Goal: Information Seeking & Learning: Learn about a topic

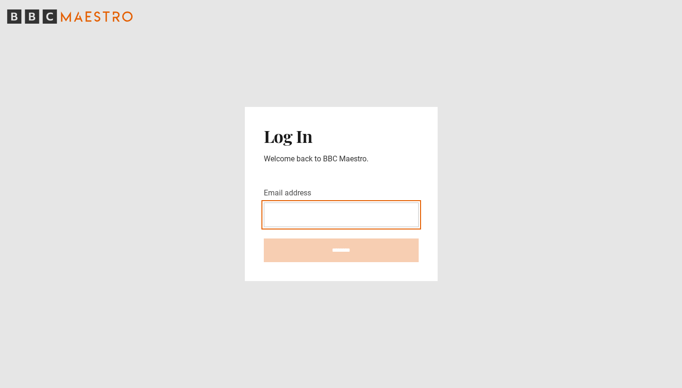
type input "**********"
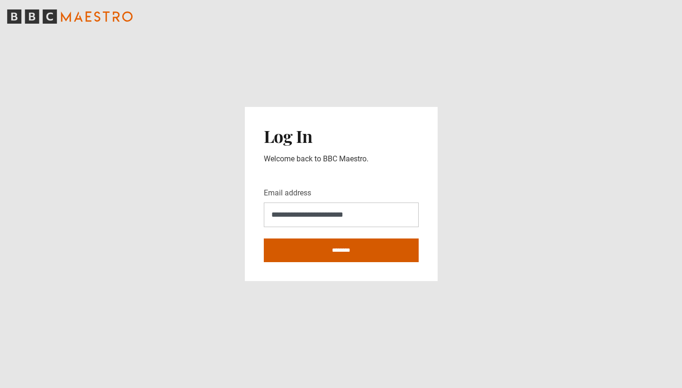
click at [320, 254] on input "********" at bounding box center [341, 251] width 155 height 24
type input "**********"
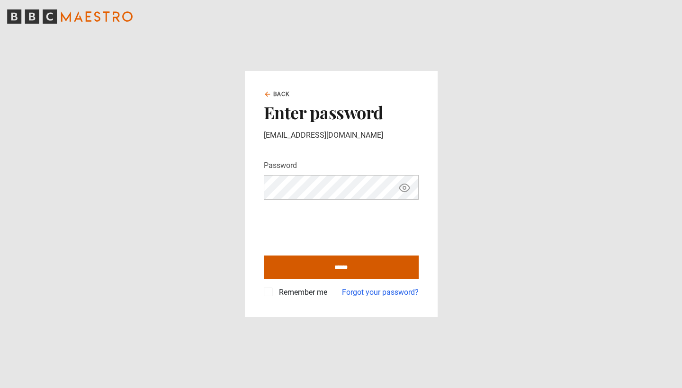
click at [325, 269] on input "******" at bounding box center [341, 268] width 155 height 24
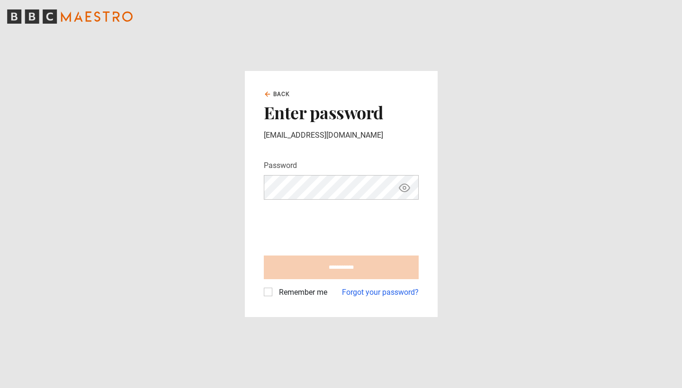
type input "**********"
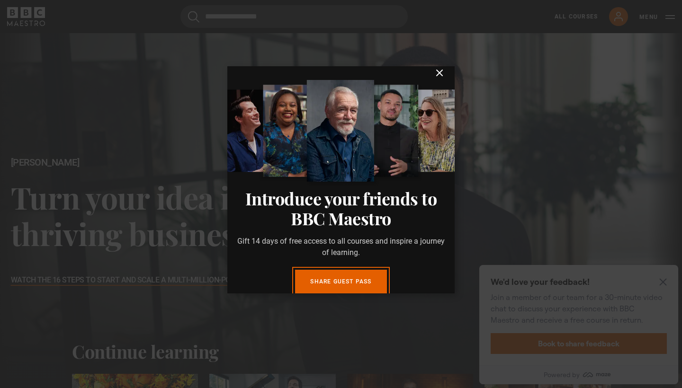
click at [437, 71] on icon "submit" at bounding box center [440, 73] width 6 height 6
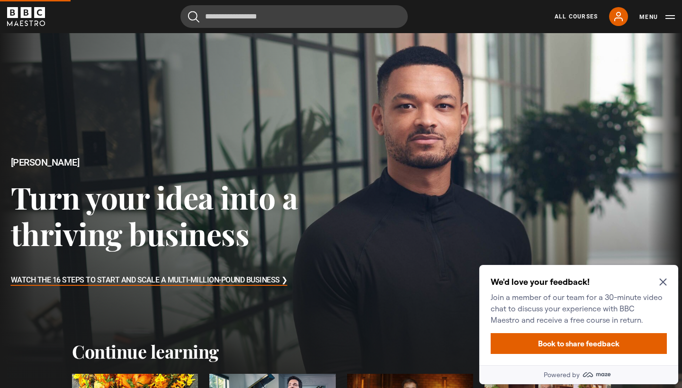
click at [663, 280] on icon "Close Maze Prompt" at bounding box center [663, 282] width 8 height 8
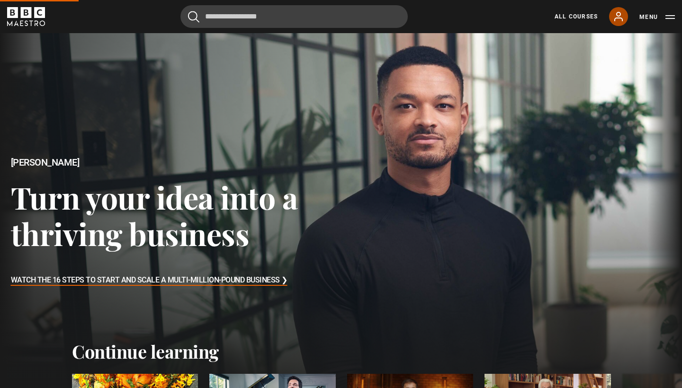
click at [618, 12] on icon at bounding box center [618, 16] width 11 height 11
click at [619, 18] on icon at bounding box center [619, 16] width 8 height 9
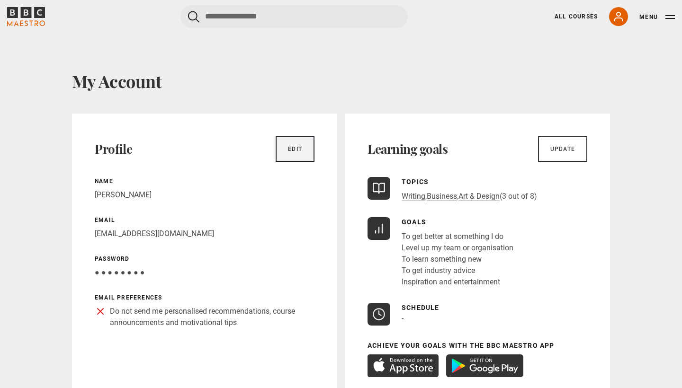
click at [293, 146] on link "Edit" at bounding box center [295, 149] width 39 height 26
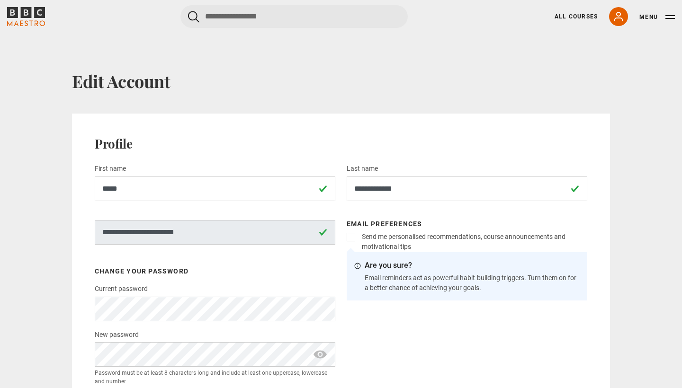
click at [669, 17] on button "Menu" at bounding box center [657, 16] width 36 height 9
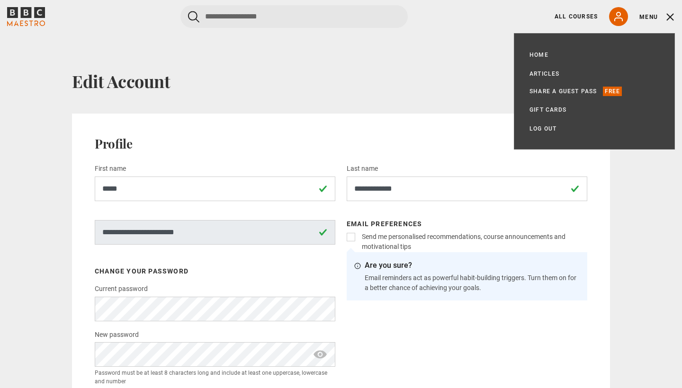
click at [648, 14] on button "Menu" at bounding box center [657, 16] width 36 height 9
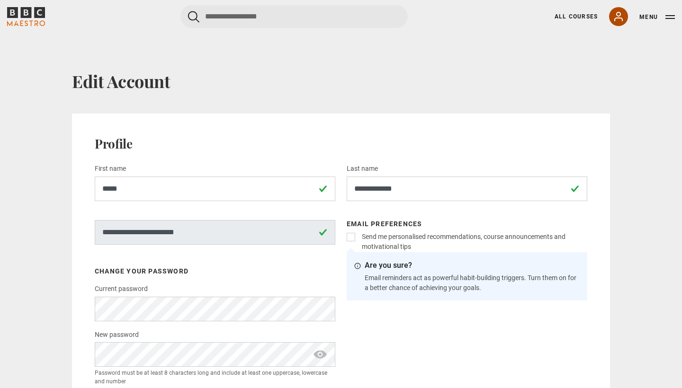
click at [616, 18] on icon at bounding box center [618, 16] width 11 height 11
click at [614, 19] on icon at bounding box center [618, 16] width 11 height 11
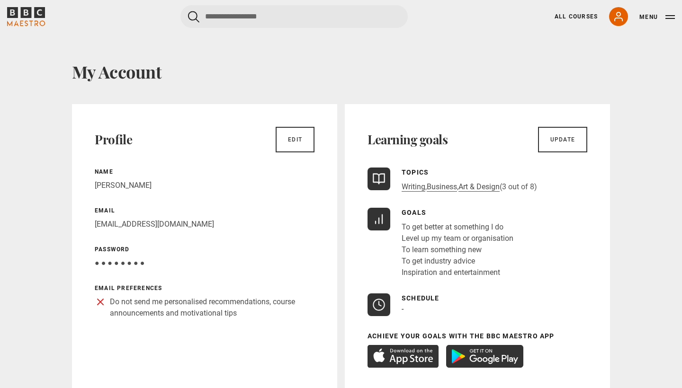
click at [399, 250] on div "Goals To get better at something I do Level up my team or organisation To learn…" at bounding box center [477, 243] width 220 height 71
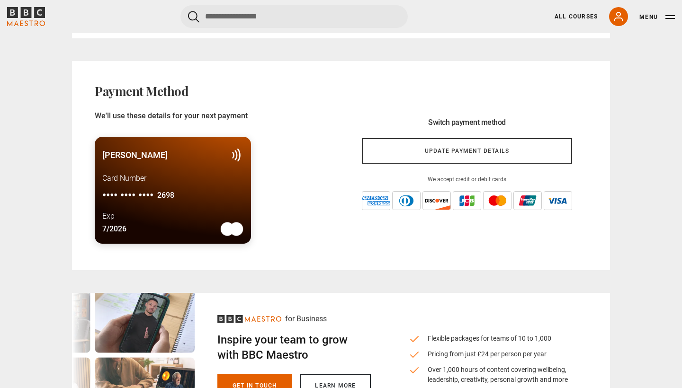
scroll to position [671, 0]
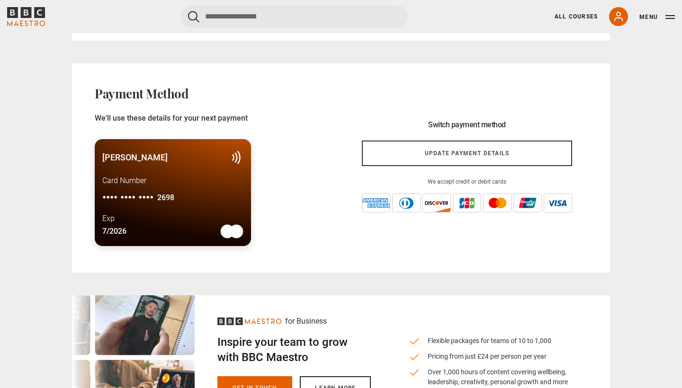
click at [285, 226] on div "Ellie Smith-Barratt Card Number •••• •••• •••• 2698 Exp 7/2026" at bounding box center [215, 187] width 241 height 126
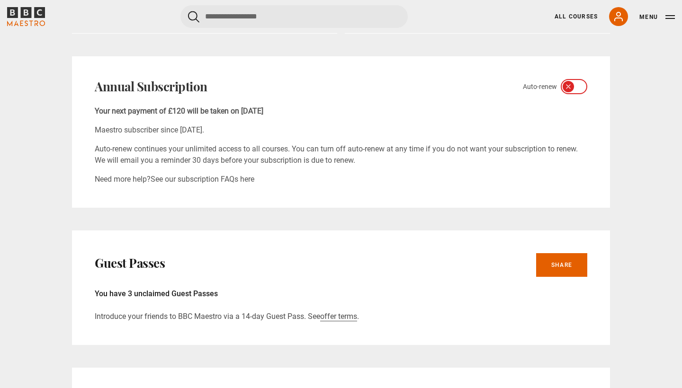
scroll to position [366, 0]
click at [565, 84] on icon at bounding box center [568, 87] width 8 height 8
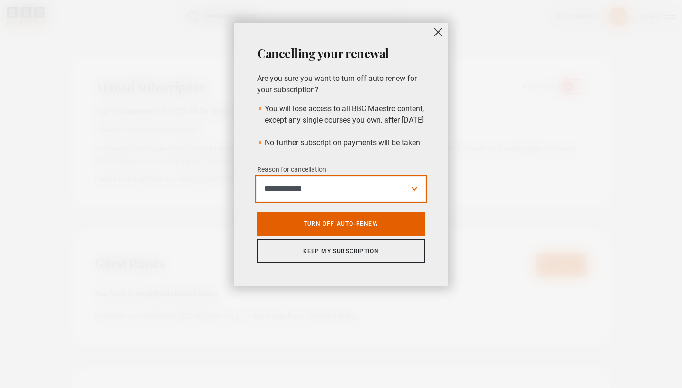
select select "*********"
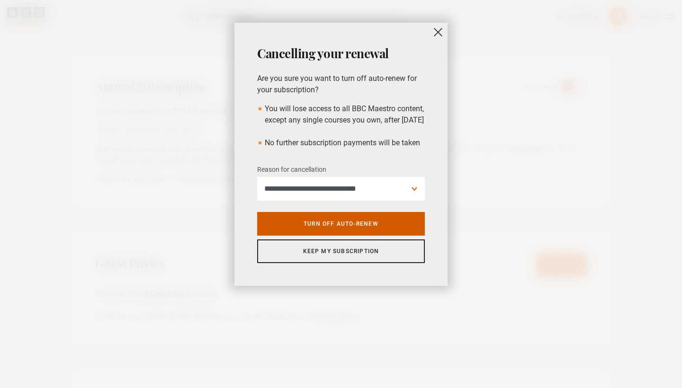
click at [353, 233] on link "Turn off auto-renew" at bounding box center [341, 224] width 168 height 24
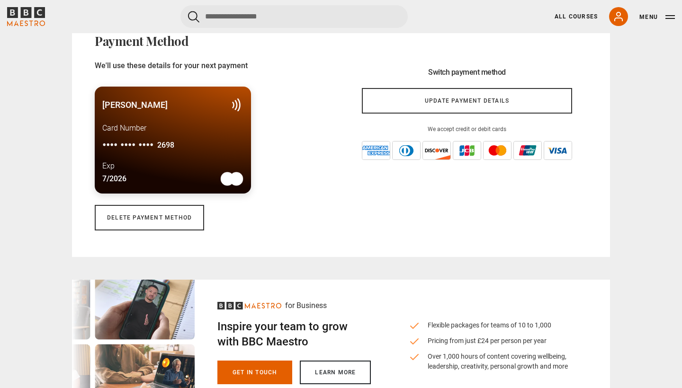
scroll to position [782, 0]
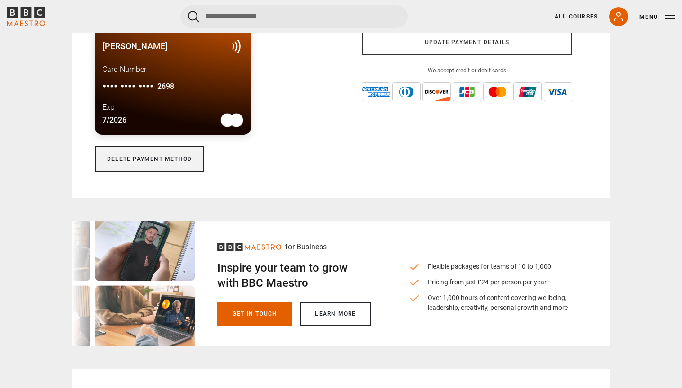
click at [138, 159] on link "Delete payment method" at bounding box center [149, 159] width 109 height 26
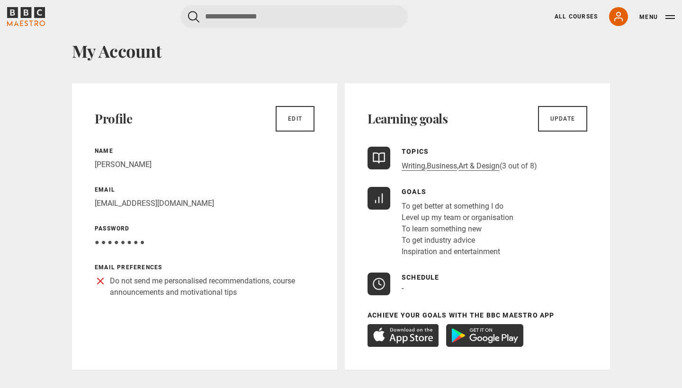
scroll to position [76, 0]
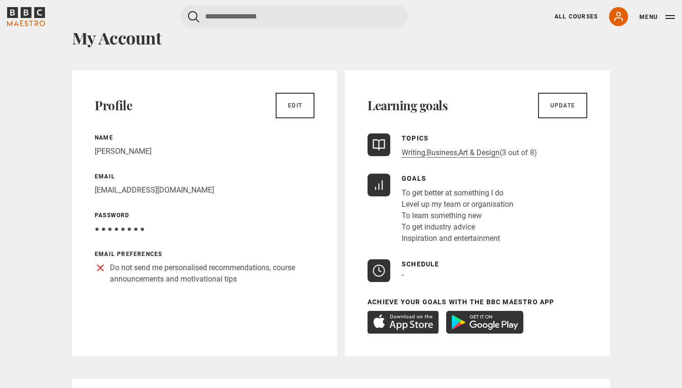
click at [670, 14] on button "Menu" at bounding box center [657, 16] width 36 height 9
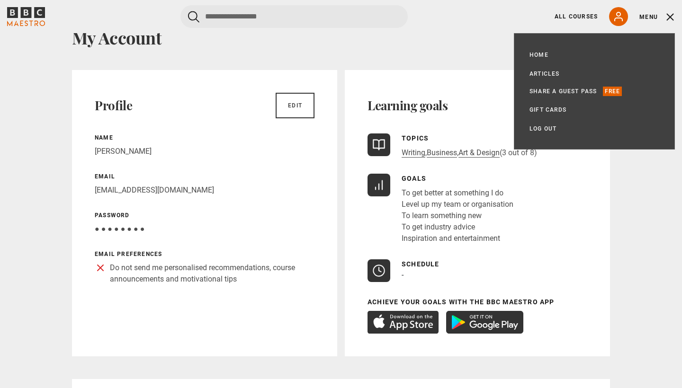
click at [160, 192] on p "ellie@vanillainkcic.co.uk" at bounding box center [205, 190] width 220 height 11
drag, startPoint x: 181, startPoint y: 181, endPoint x: 168, endPoint y: 182, distance: 12.8
click at [179, 181] on div "Email ellie@vanillainkcic.co.uk" at bounding box center [205, 184] width 220 height 24
click at [291, 107] on link "Edit" at bounding box center [295, 106] width 39 height 26
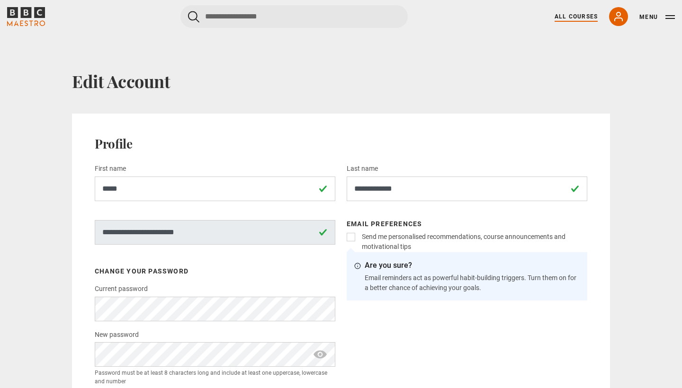
click at [578, 17] on link "All Courses" at bounding box center [575, 16] width 43 height 9
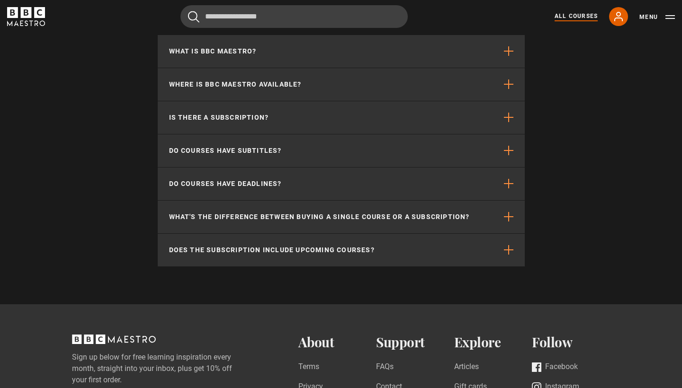
scroll to position [4074, 0]
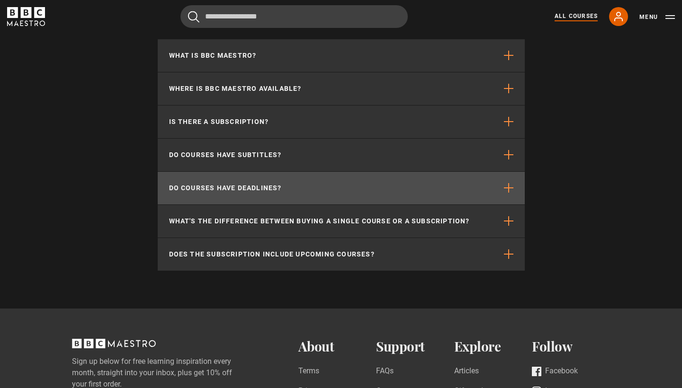
click at [486, 190] on button "Do courses have deadlines?" at bounding box center [341, 188] width 367 height 33
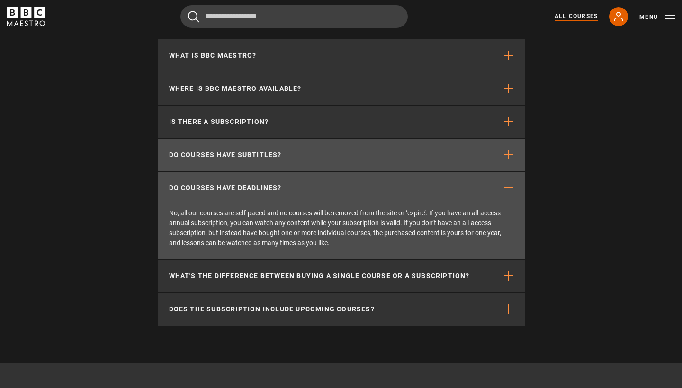
click at [456, 156] on button "Do courses have subtitles?" at bounding box center [341, 155] width 367 height 33
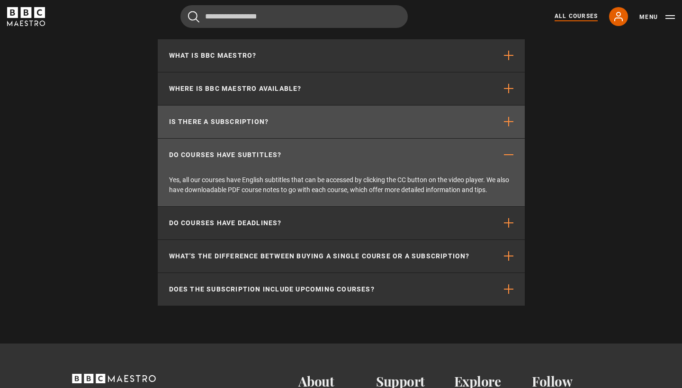
click at [453, 130] on button "Is there a subscription?" at bounding box center [341, 122] width 367 height 33
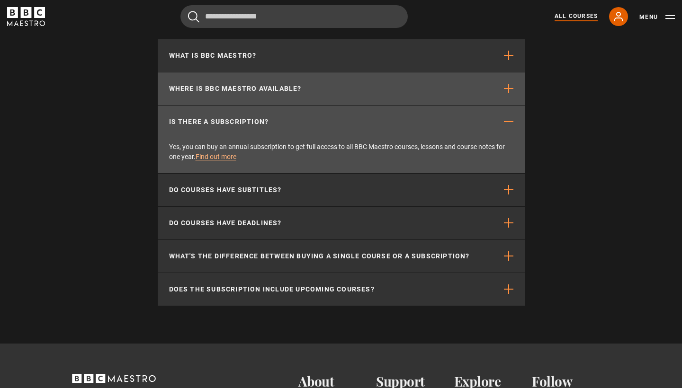
click at [456, 100] on button "Where is BBC Maestro available?" at bounding box center [341, 88] width 367 height 33
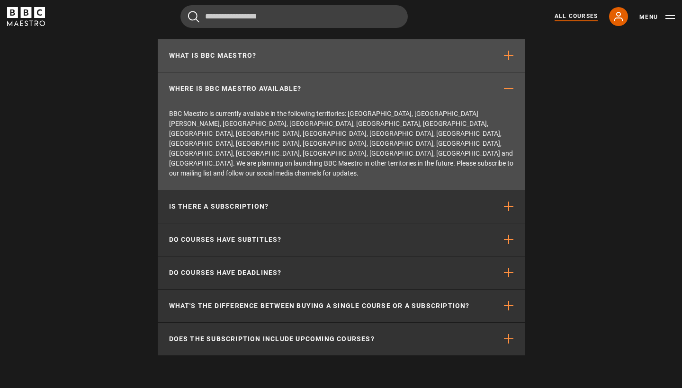
click at [465, 66] on button "What is BBC Maestro?" at bounding box center [341, 55] width 367 height 33
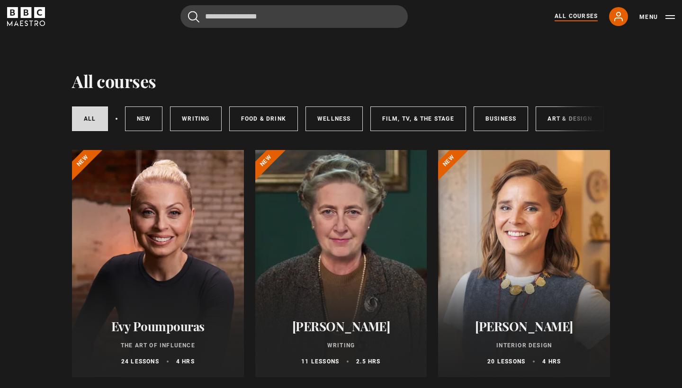
scroll to position [0, 0]
click at [137, 117] on link "New courses" at bounding box center [144, 119] width 38 height 25
click at [187, 122] on link "Writing" at bounding box center [195, 119] width 51 height 25
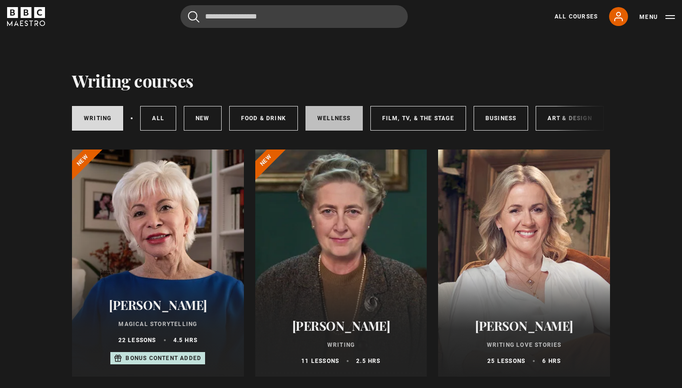
click at [324, 108] on link "Wellness" at bounding box center [333, 118] width 57 height 25
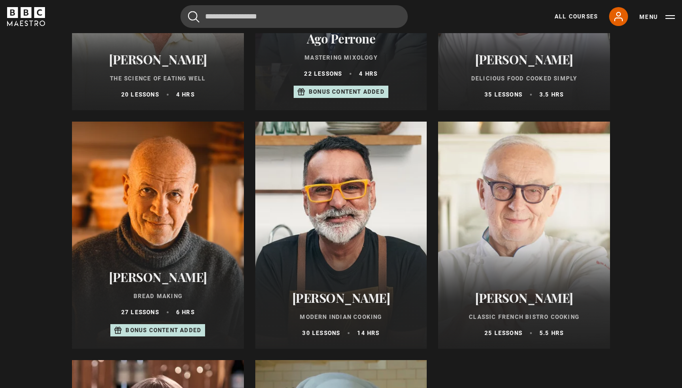
scroll to position [267, 0]
click at [498, 113] on ul "Professor Tim Spector The Science of Eating Well 20 lessons 4 hrs Ago Perrone M…" at bounding box center [341, 235] width 538 height 705
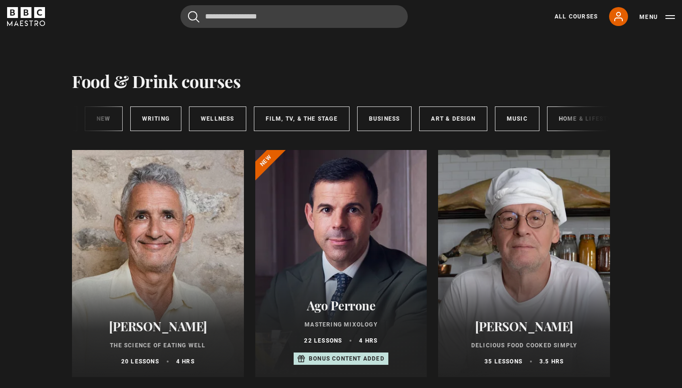
scroll to position [0, 0]
click at [214, 117] on link "Wellness" at bounding box center [217, 119] width 57 height 25
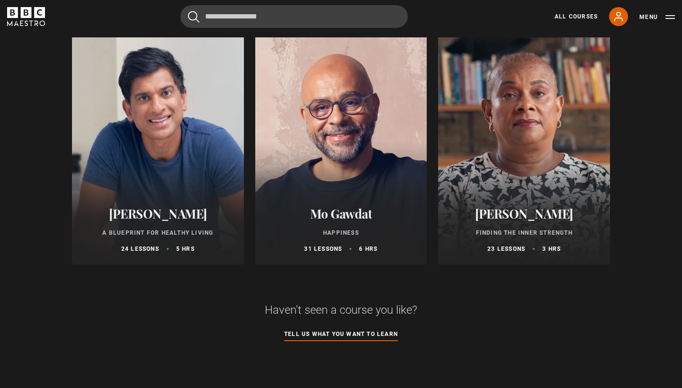
scroll to position [351, 0]
click at [511, 203] on div "[PERSON_NAME] Finding the Inner Strength 23 lessons 3 hrs" at bounding box center [524, 231] width 172 height 70
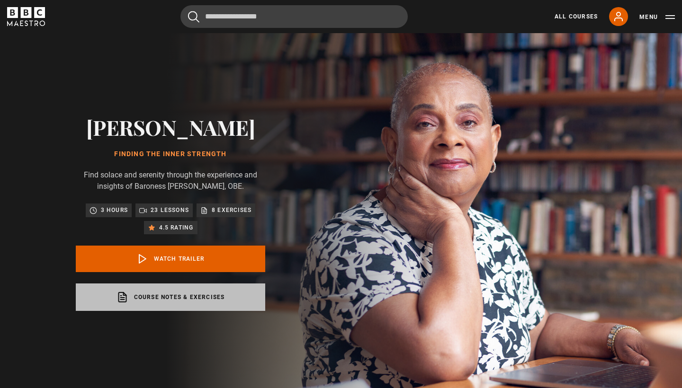
click at [169, 297] on link "Course notes & exercises opens in a new tab" at bounding box center [170, 297] width 189 height 27
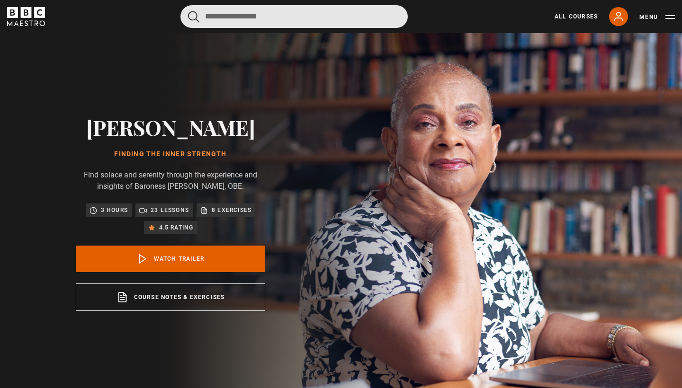
click at [216, 16] on input "Search" at bounding box center [293, 16] width 227 height 23
click at [194, 16] on button "submit" at bounding box center [193, 17] width 11 height 12
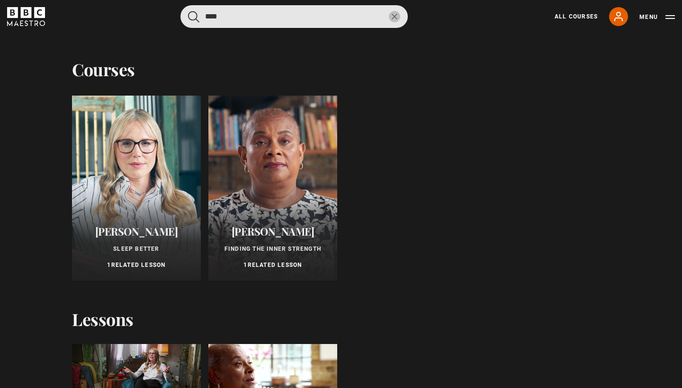
click at [227, 17] on input "****" at bounding box center [293, 16] width 227 height 23
type input "*"
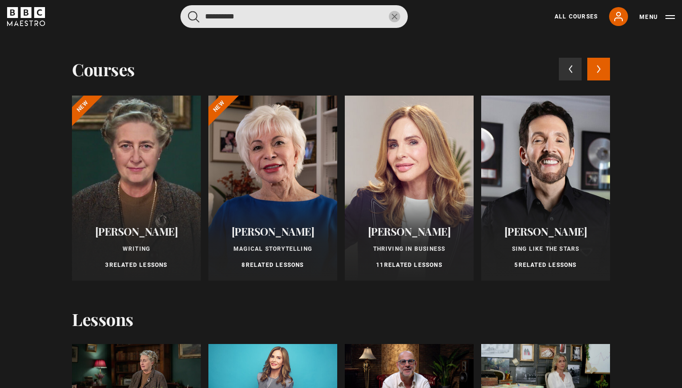
type input "**********"
click at [194, 16] on button "submit" at bounding box center [193, 17] width 11 height 12
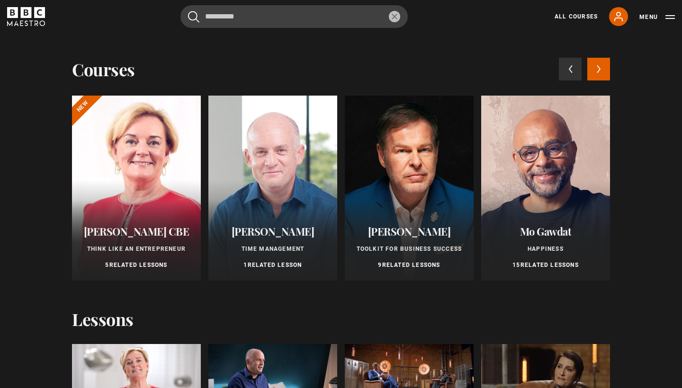
click at [569, 205] on div at bounding box center [545, 188] width 129 height 185
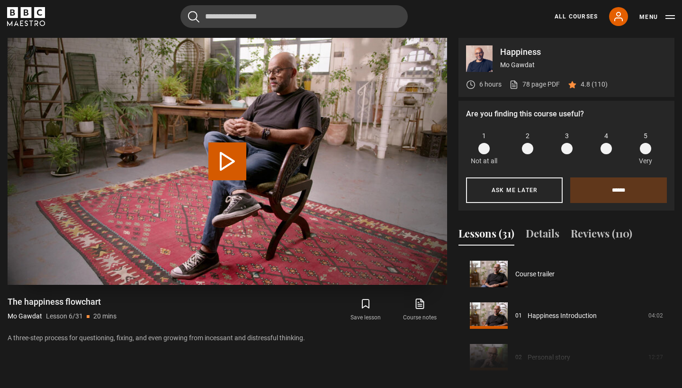
scroll to position [208, 0]
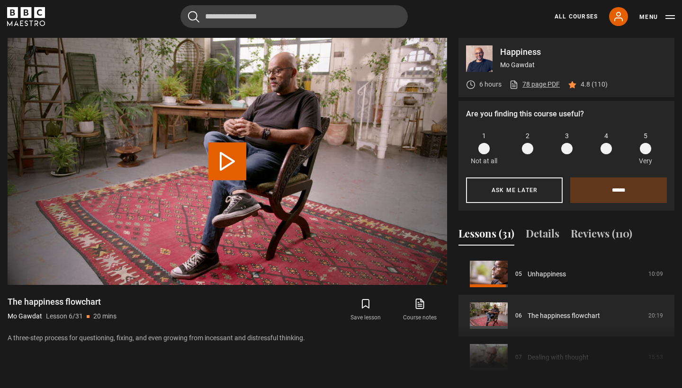
click at [535, 84] on link "78 page PDF (opens in new tab)" at bounding box center [534, 85] width 51 height 10
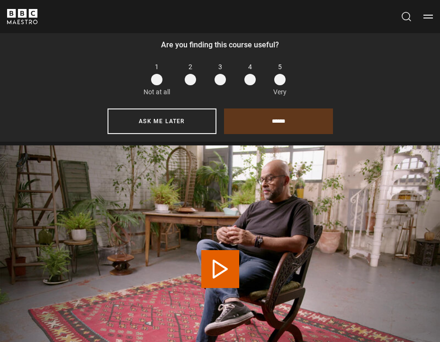
scroll to position [0, 0]
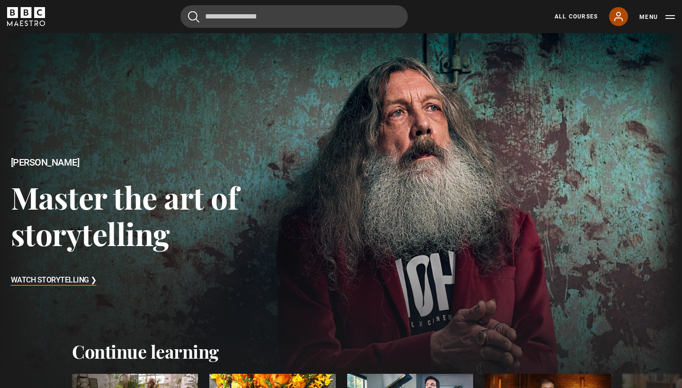
click at [619, 14] on icon at bounding box center [618, 16] width 11 height 11
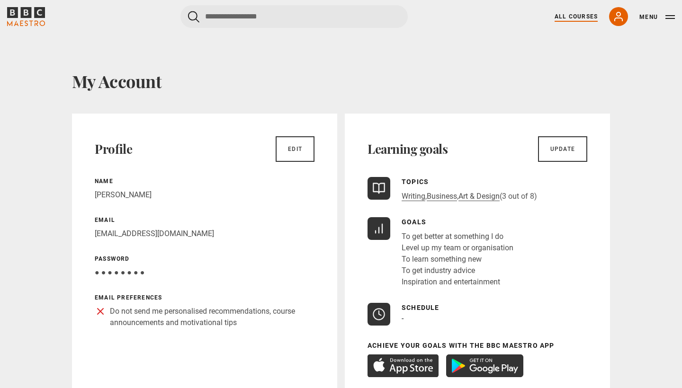
click at [574, 18] on link "All Courses" at bounding box center [575, 16] width 43 height 9
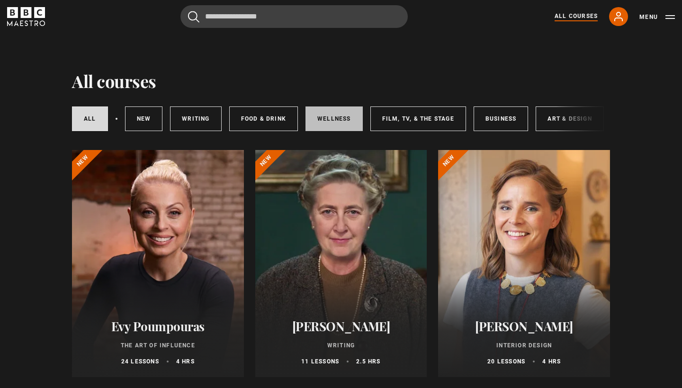
click at [336, 118] on link "Wellness" at bounding box center [333, 119] width 57 height 25
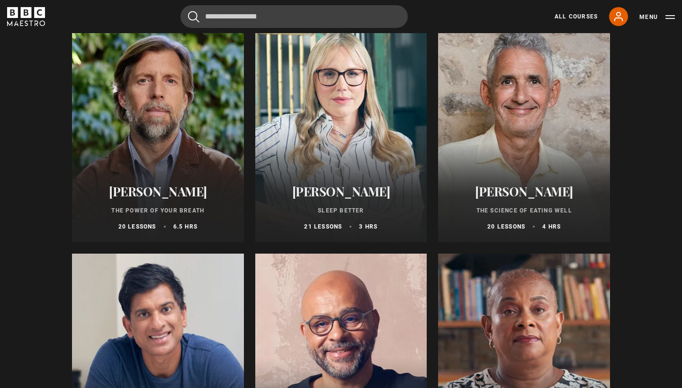
scroll to position [106, 0]
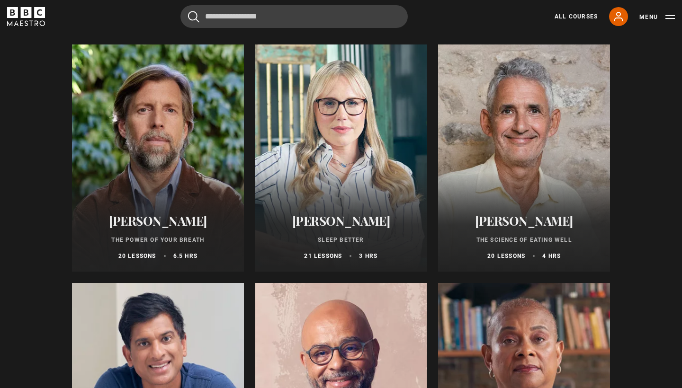
click at [154, 226] on h2 "[PERSON_NAME]" at bounding box center [157, 221] width 149 height 15
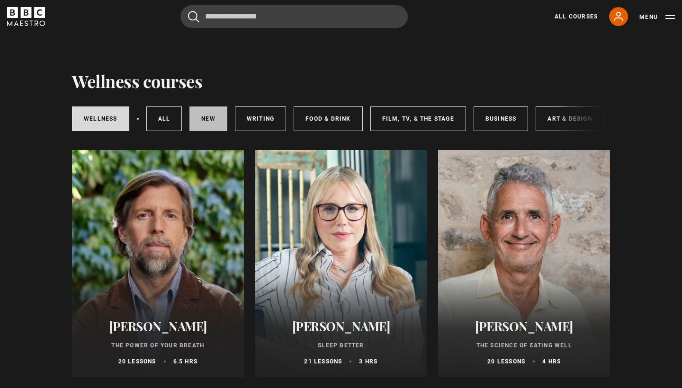
click at [205, 121] on link "New courses" at bounding box center [208, 119] width 38 height 25
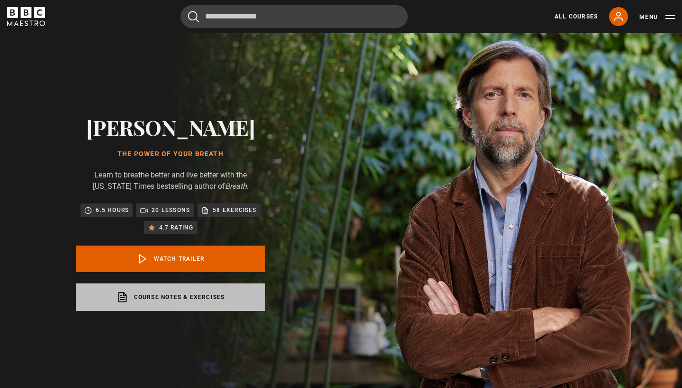
click at [177, 297] on link "Course notes & exercises opens in a new tab" at bounding box center [170, 297] width 189 height 27
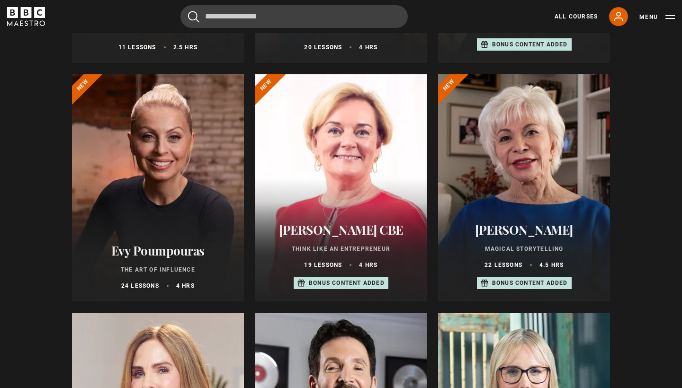
scroll to position [315, 0]
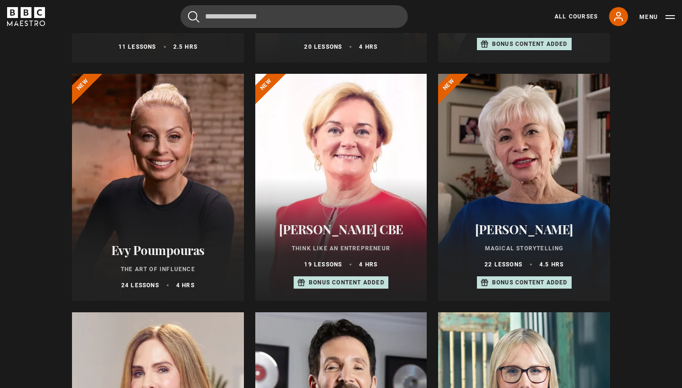
click at [140, 198] on div at bounding box center [158, 187] width 172 height 227
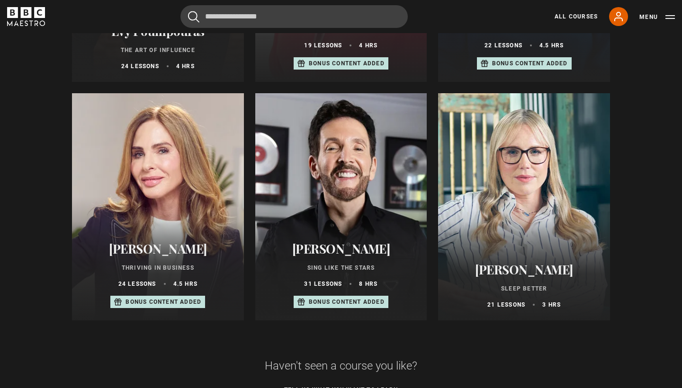
scroll to position [535, 0]
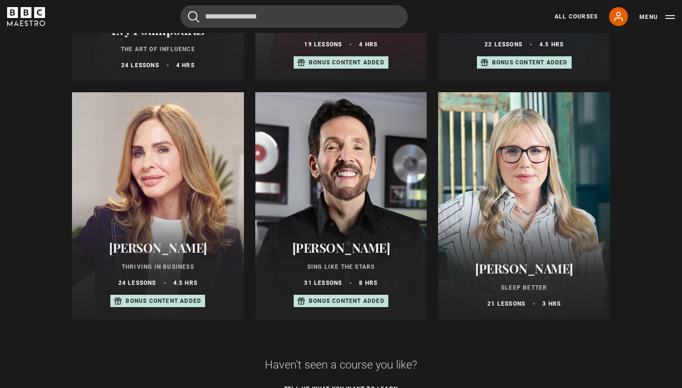
click at [509, 239] on div at bounding box center [524, 205] width 172 height 227
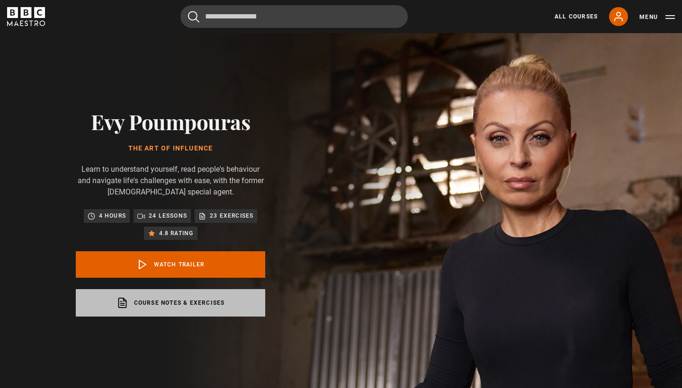
click at [183, 305] on link "Course notes & exercises opens in a new tab" at bounding box center [170, 302] width 189 height 27
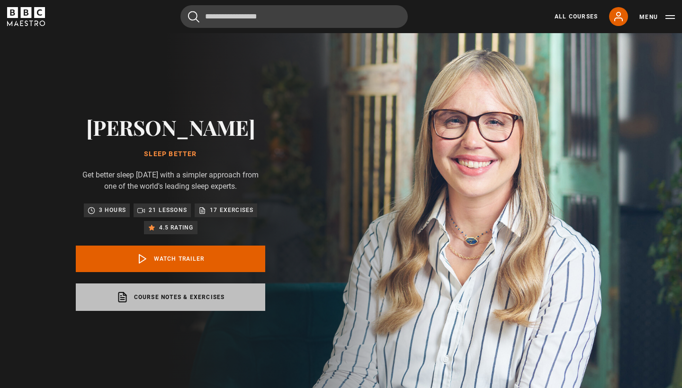
click at [162, 311] on link "Course notes & exercises opens in a new tab" at bounding box center [170, 297] width 189 height 27
